Goal: Task Accomplishment & Management: Manage account settings

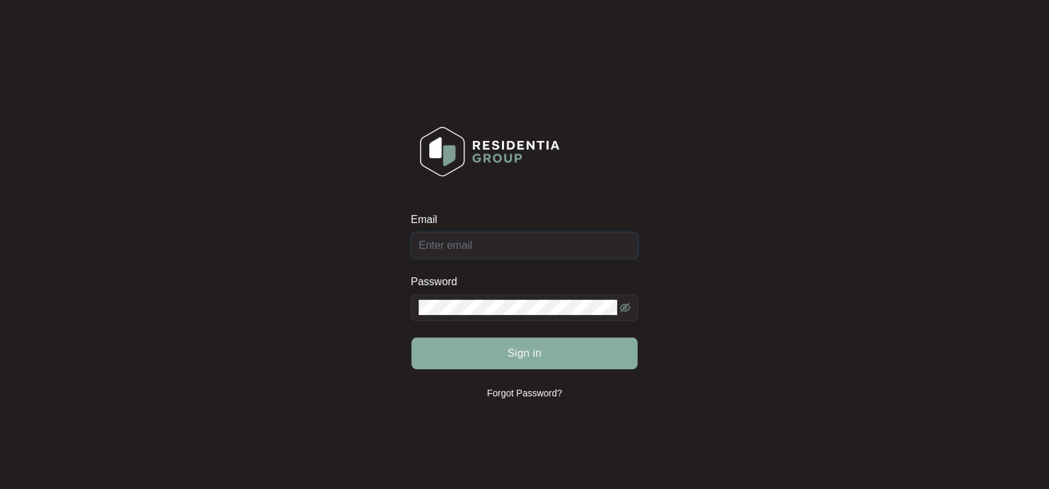
type input "[EMAIL_ADDRESS][DOMAIN_NAME]"
click at [495, 344] on button "Sign in" at bounding box center [524, 353] width 226 height 32
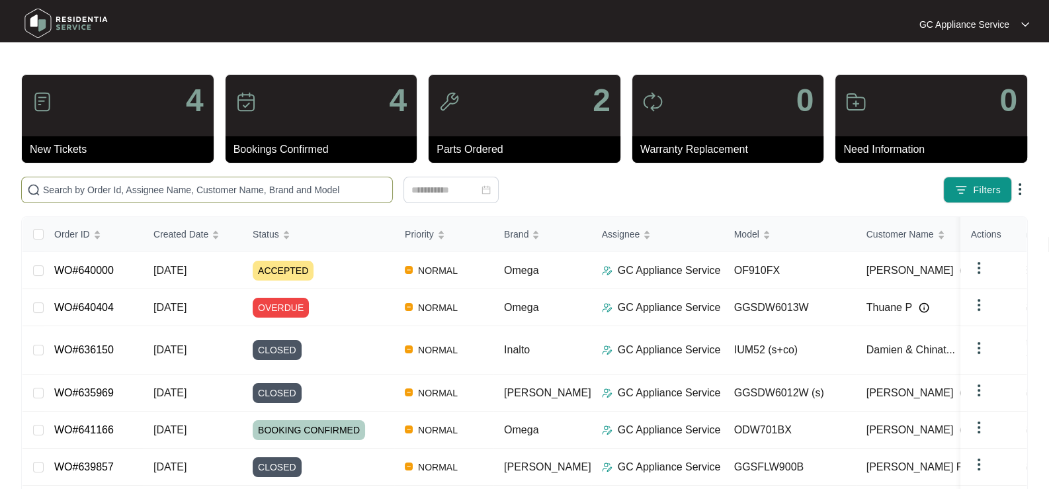
click at [162, 189] on input "text" at bounding box center [215, 189] width 344 height 15
click at [286, 275] on span "ACCEPTED" at bounding box center [283, 270] width 61 height 20
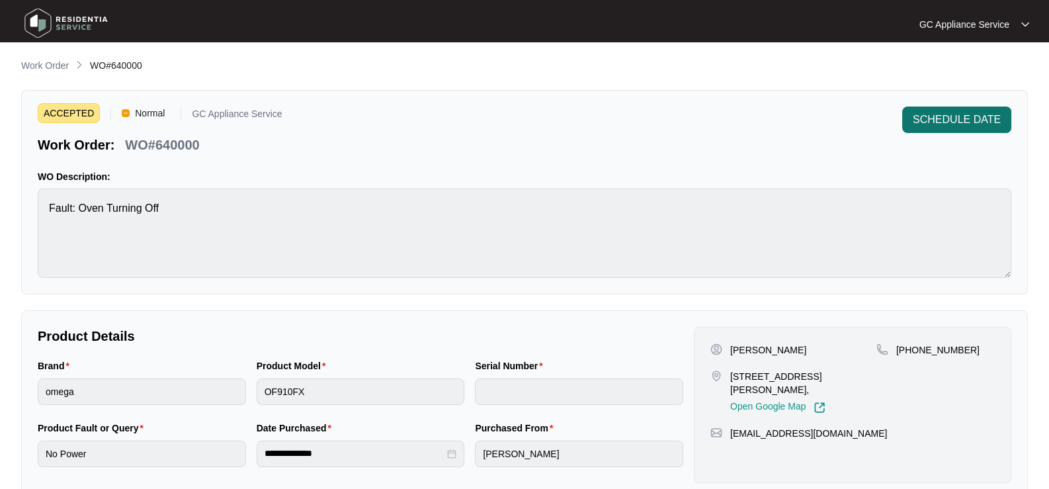
click at [922, 115] on span "SCHEDULE DATE" at bounding box center [956, 120] width 88 height 16
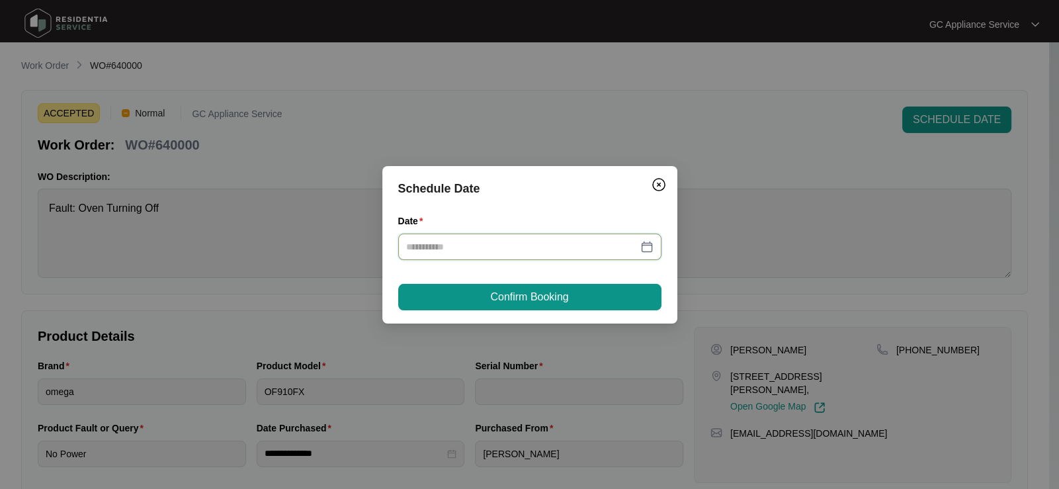
click at [534, 249] on input "Date" at bounding box center [521, 246] width 231 height 15
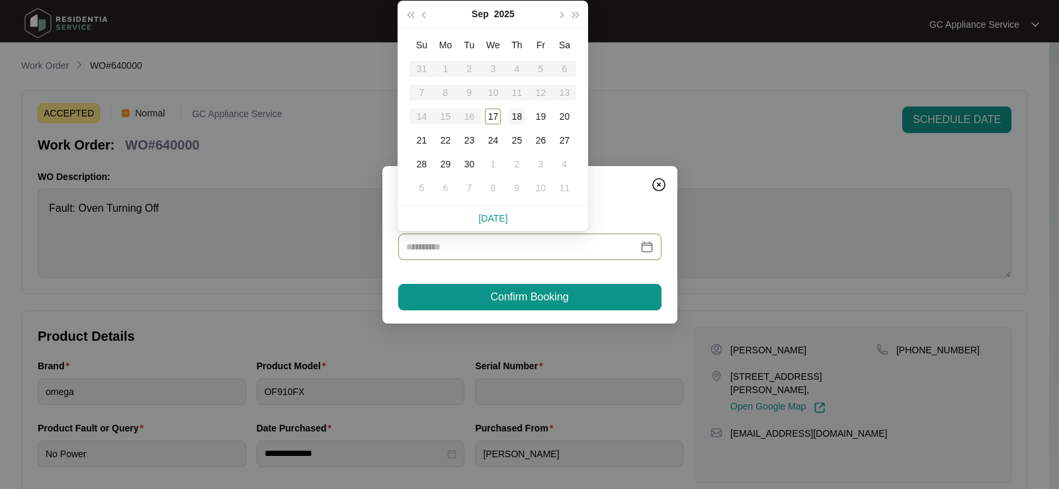
type input "**********"
click at [519, 116] on div "18" at bounding box center [516, 116] width 16 height 16
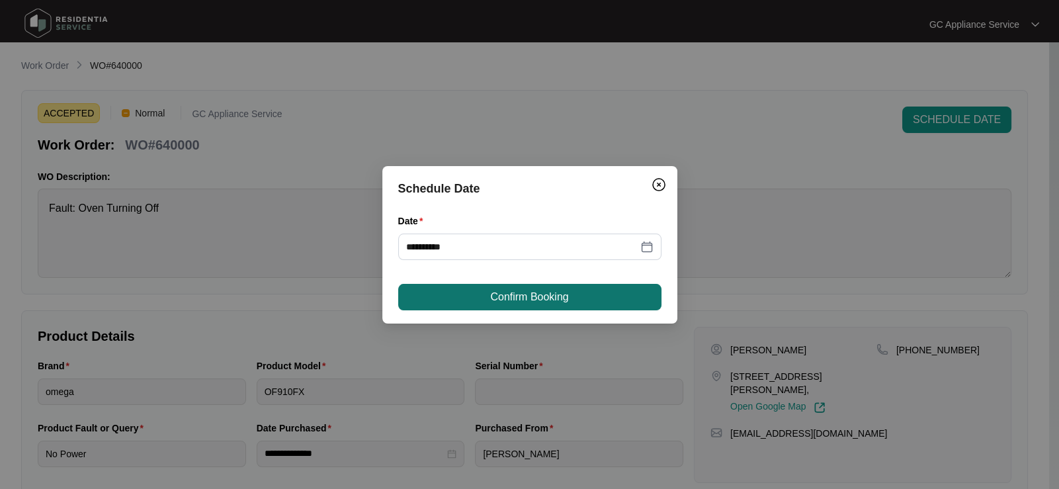
click at [562, 293] on span "Confirm Booking" at bounding box center [529, 297] width 78 height 16
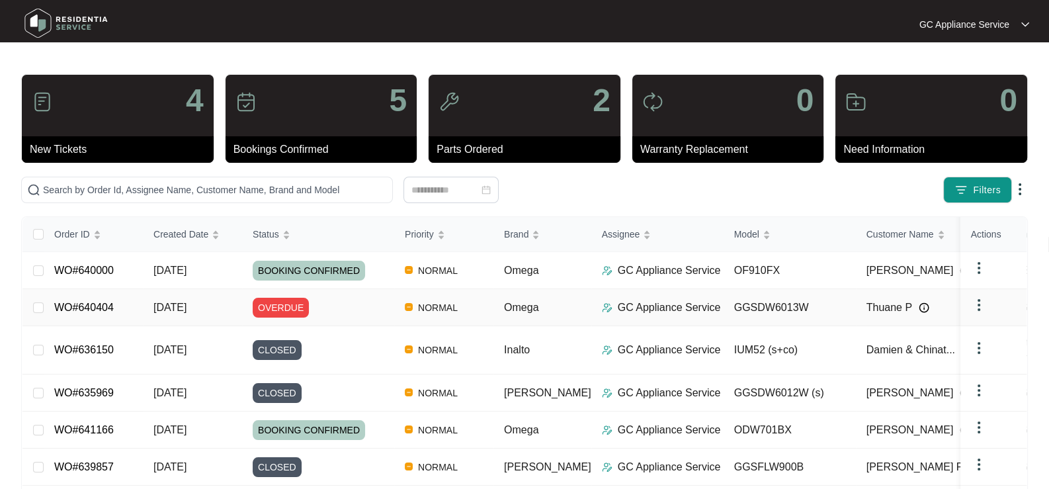
click at [182, 307] on span "[DATE]" at bounding box center [169, 306] width 33 height 11
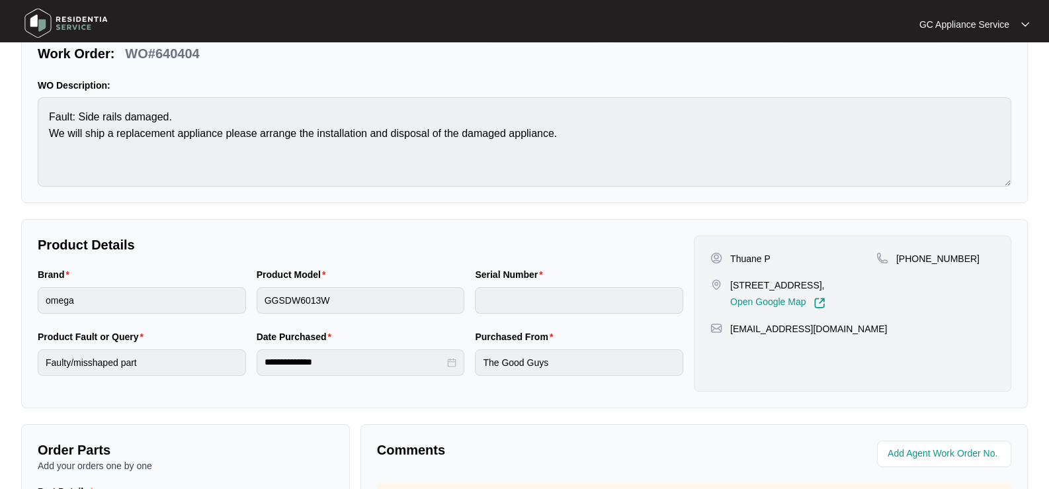
scroll to position [387, 0]
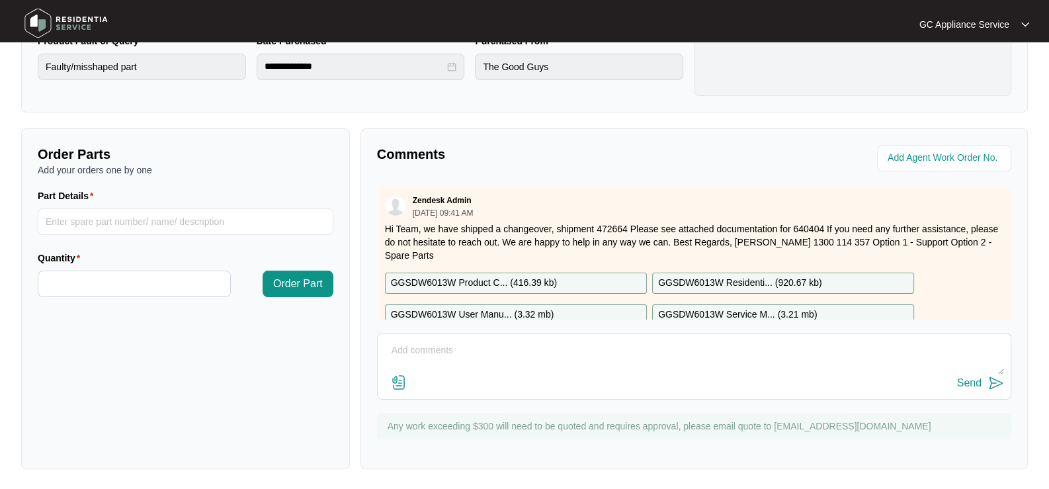
click at [509, 345] on textarea at bounding box center [694, 357] width 620 height 34
type textarea "17/9 WAITING ON THE CHANGEOVER TO BE DELIVERED."
click at [976, 384] on div "Send" at bounding box center [969, 383] width 24 height 12
